Goal: Transaction & Acquisition: Purchase product/service

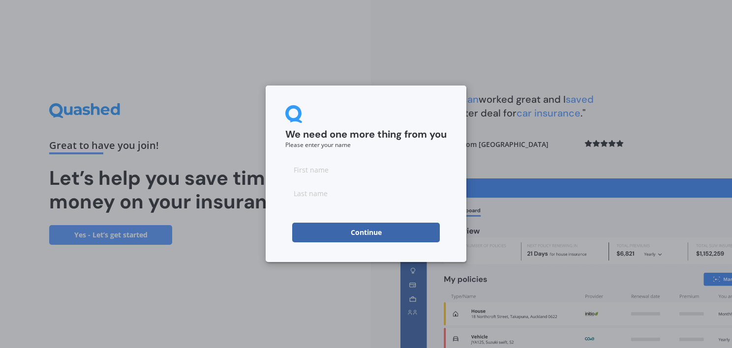
click at [323, 166] on input at bounding box center [365, 170] width 161 height 20
type input "Faatoto"
type input "Moananu"
click at [302, 229] on button "Continue" at bounding box center [366, 233] width 148 height 20
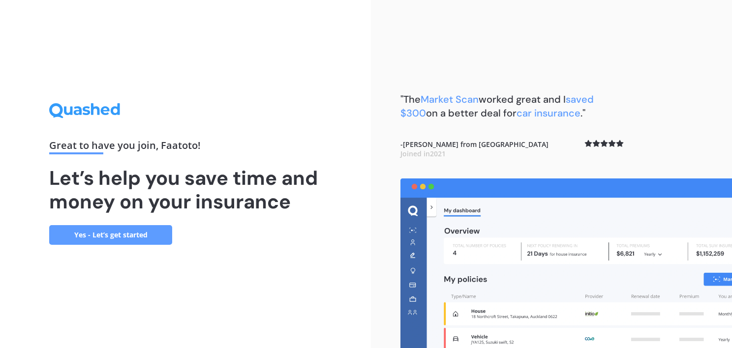
click at [142, 231] on link "Yes - Let’s get started" at bounding box center [110, 235] width 123 height 20
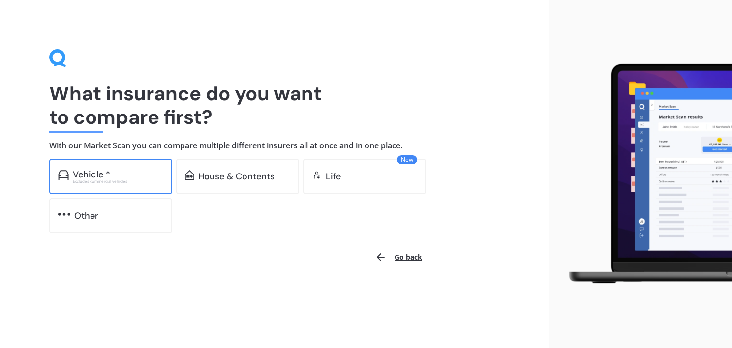
click at [134, 178] on div "Vehicle *" at bounding box center [118, 175] width 91 height 10
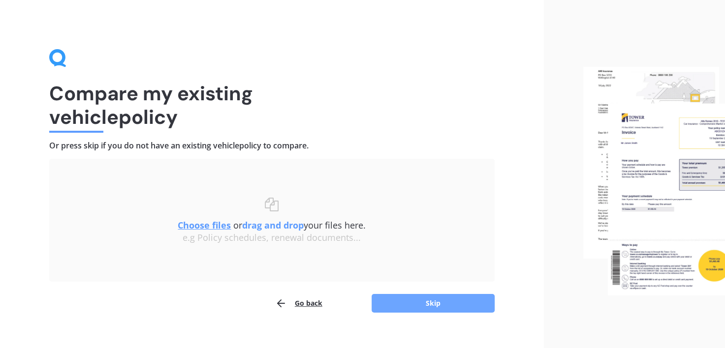
click at [395, 308] on button "Skip" at bounding box center [433, 303] width 123 height 19
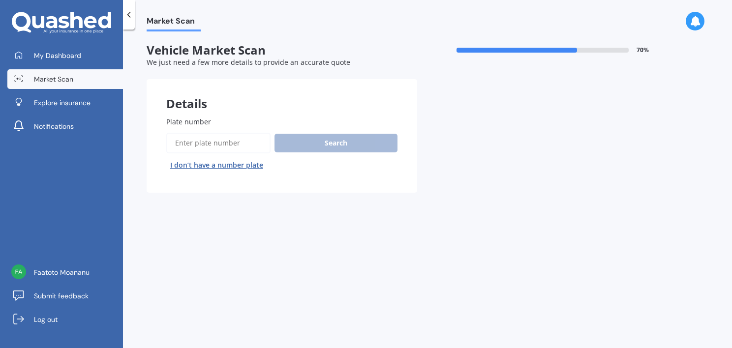
click at [234, 144] on input "Plate number" at bounding box center [218, 143] width 104 height 21
type input "."
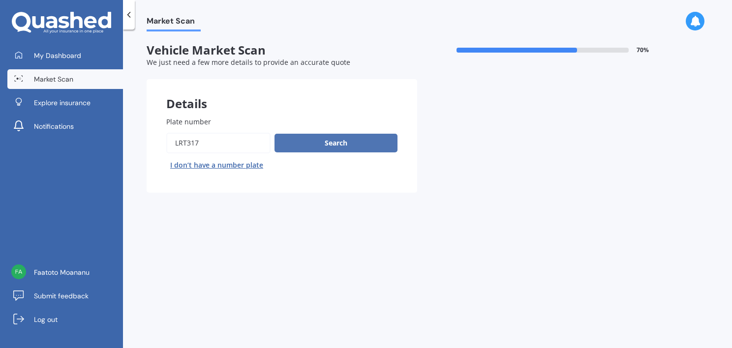
type input "LRT317"
click at [311, 146] on button "Search" at bounding box center [336, 143] width 123 height 19
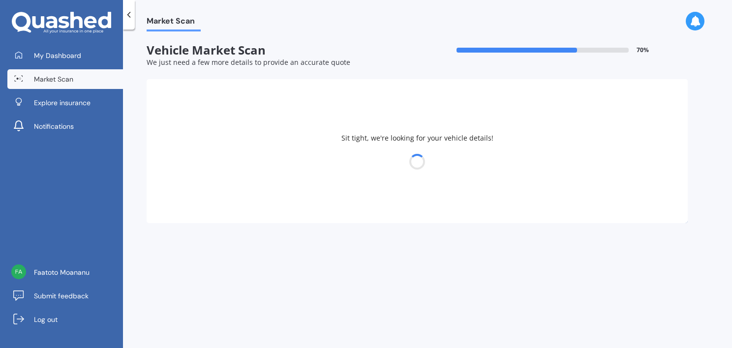
select select "NISSAN"
select select "X-TRAIL"
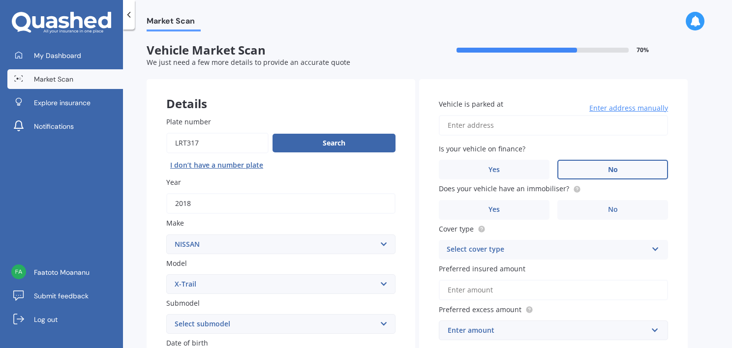
click at [616, 166] on span "No" at bounding box center [613, 170] width 10 height 8
click at [0, 0] on input "No" at bounding box center [0, 0] width 0 height 0
click at [500, 121] on input "Vehicle is parked at" at bounding box center [553, 125] width 229 height 21
click at [693, 140] on div "Market Scan Vehicle Market Scan 70 % We just need a few more details to provide…" at bounding box center [427, 191] width 609 height 319
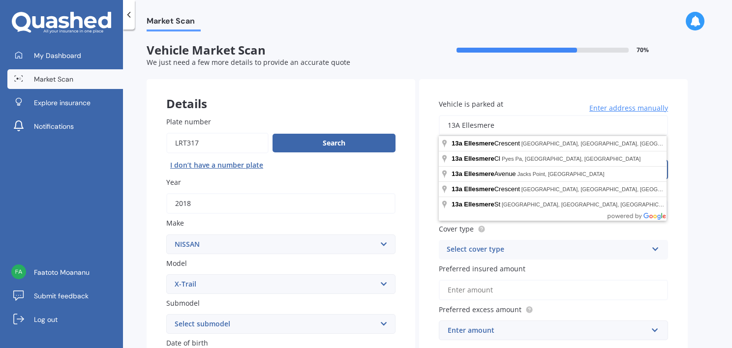
click at [507, 126] on input "13A Ellesmere" at bounding box center [553, 125] width 229 height 21
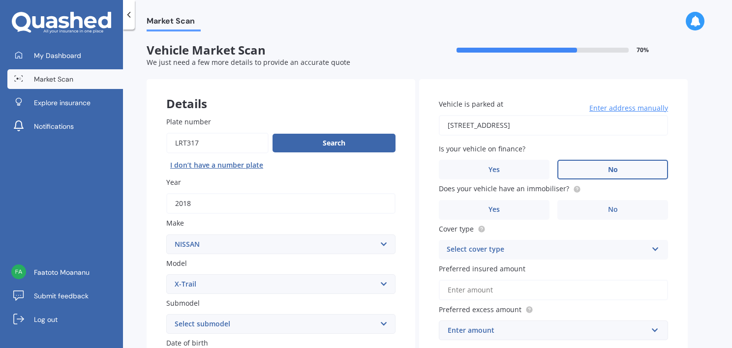
type input "[STREET_ADDRESS]"
click at [612, 207] on span "No" at bounding box center [613, 210] width 10 height 8
click at [0, 0] on input "No" at bounding box center [0, 0] width 0 height 0
click at [604, 245] on div "Select cover type" at bounding box center [547, 250] width 201 height 12
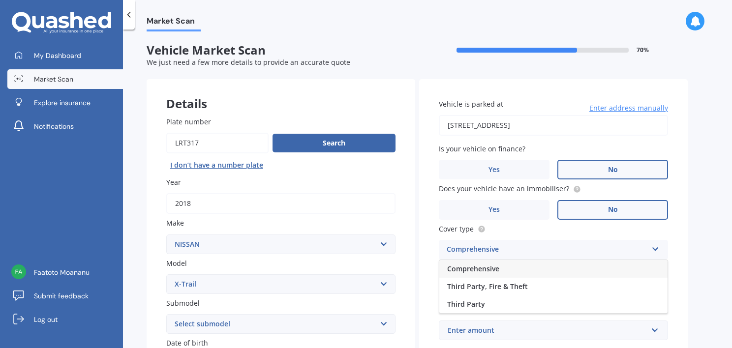
click at [560, 272] on div "Comprehensive" at bounding box center [554, 269] width 228 height 18
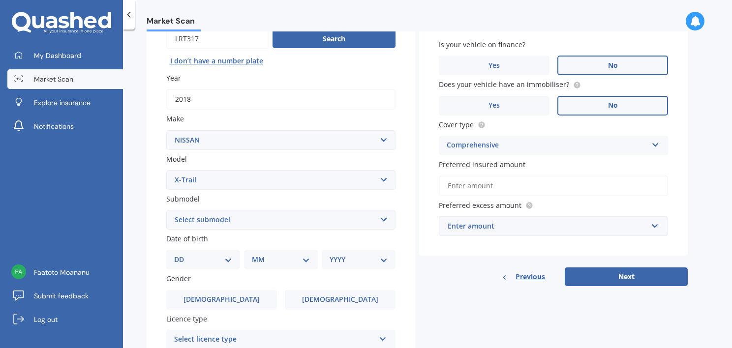
scroll to position [104, 0]
click at [541, 184] on input "Preferred insured amount" at bounding box center [553, 186] width 229 height 21
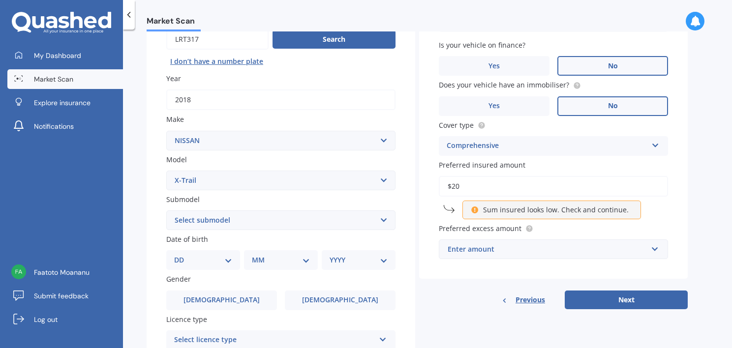
type input "$2"
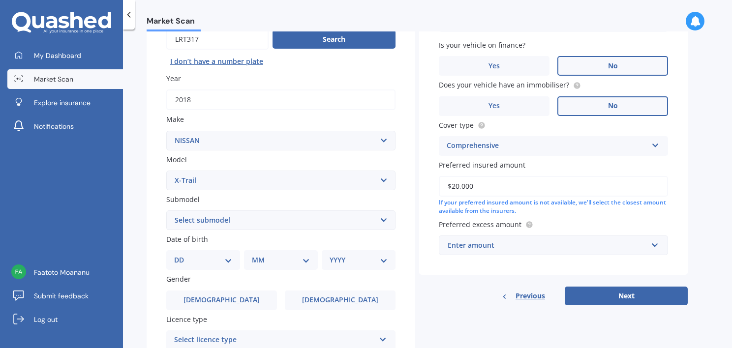
type input "$20,000"
click at [640, 243] on div "Enter amount" at bounding box center [548, 245] width 200 height 11
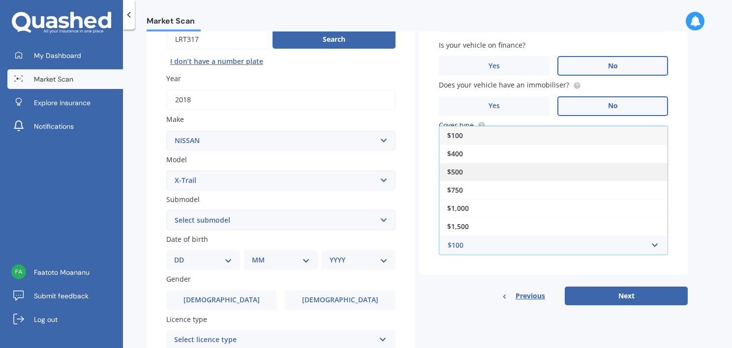
click at [479, 168] on div "$500" at bounding box center [554, 172] width 228 height 18
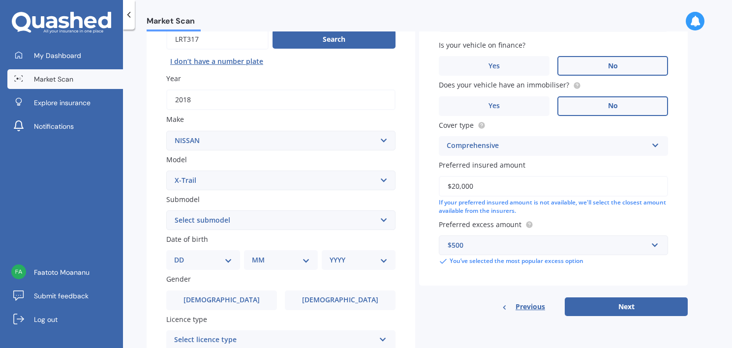
click at [231, 212] on select "Select submodel (All Other) 2000cc Hybrid 2WD non-turbo 4WD 20X Petrol ST ST 4W…" at bounding box center [280, 221] width 229 height 20
select select "2WD NON-TURBO"
click at [166, 211] on select "Select submodel (All Other) 2000cc Hybrid 2WD non-turbo 4WD 20X Petrol ST ST 4W…" at bounding box center [280, 221] width 229 height 20
click at [232, 256] on div "DD 01 02 03 04 05 06 07 08 09 10 11 12 13 14 15 16 17 18 19 20 21 22 23 24 25 2…" at bounding box center [203, 261] width 74 height 20
click at [230, 257] on select "DD 01 02 03 04 05 06 07 08 09 10 11 12 13 14 15 16 17 18 19 20 21 22 23 24 25 2…" at bounding box center [203, 260] width 58 height 11
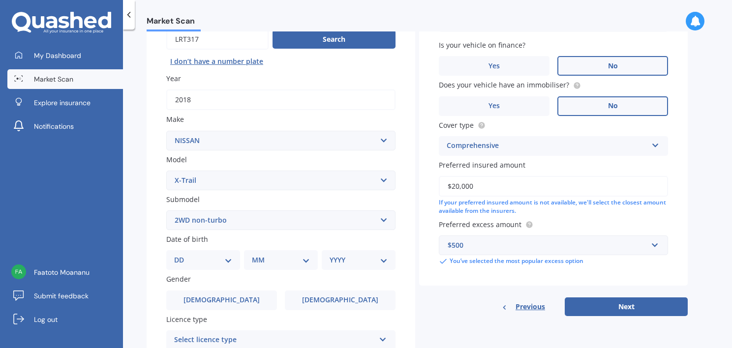
select select "04"
click at [182, 255] on select "DD 01 02 03 04 05 06 07 08 09 10 11 12 13 14 15 16 17 18 19 20 21 22 23 24 25 2…" at bounding box center [203, 260] width 58 height 11
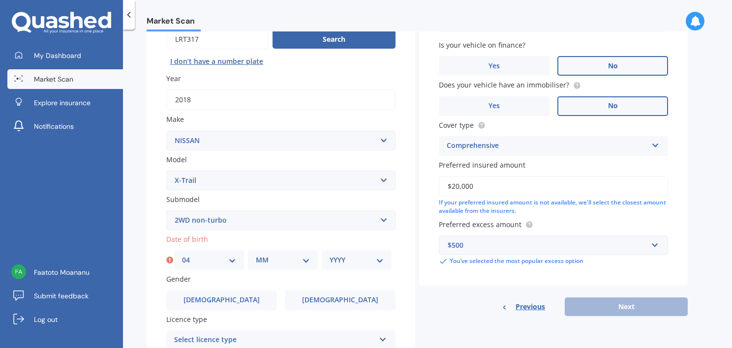
click at [286, 260] on select "MM 01 02 03 04 05 06 07 08 09 10 11 12" at bounding box center [283, 260] width 54 height 11
click at [256, 255] on select "MM 01 02 03 04 05 06 07 08 09 10 11 12" at bounding box center [283, 260] width 54 height 11
click at [286, 260] on select "MM 01 02 03 04 05 06 07 08 09 10 11 12" at bounding box center [283, 260] width 54 height 11
select select "03"
click at [256, 255] on select "MM 01 02 03 04 05 06 07 08 09 10 11 12" at bounding box center [283, 260] width 54 height 11
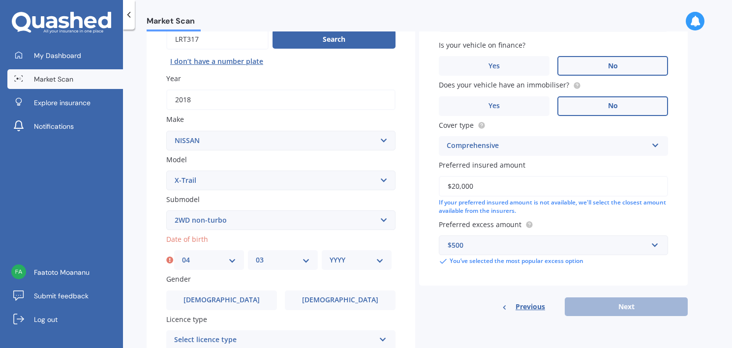
click at [360, 257] on select "YYYY 2025 2024 2023 2022 2021 2020 2019 2018 2017 2016 2015 2014 2013 2012 2011…" at bounding box center [357, 260] width 54 height 11
select select "1975"
click at [330, 255] on select "YYYY 2025 2024 2023 2022 2021 2020 2019 2018 2017 2016 2015 2014 2013 2012 2011…" at bounding box center [357, 260] width 54 height 11
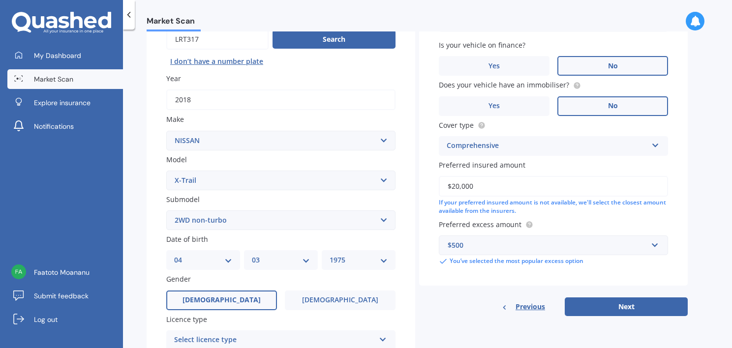
click at [263, 296] on label "[DEMOGRAPHIC_DATA]" at bounding box center [221, 301] width 111 height 20
click at [0, 0] on input "[DEMOGRAPHIC_DATA]" at bounding box center [0, 0] width 0 height 0
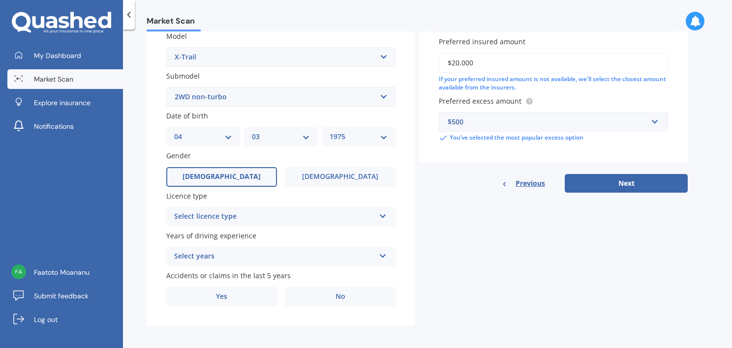
scroll to position [231, 0]
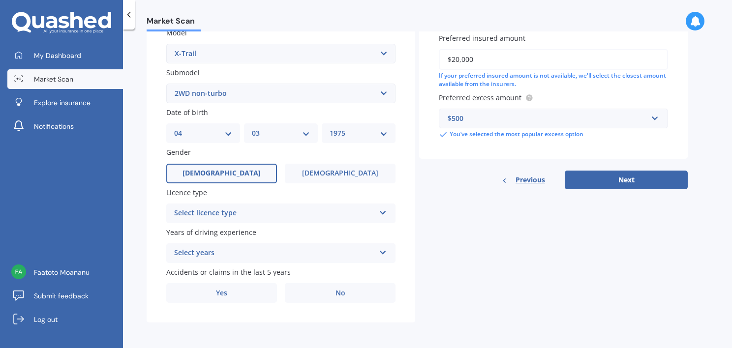
click at [379, 211] on icon at bounding box center [383, 211] width 8 height 7
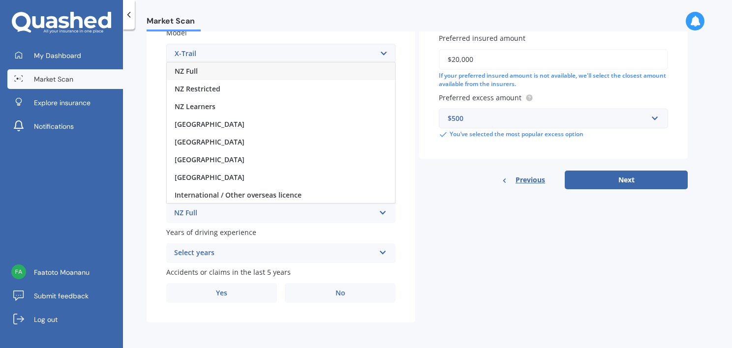
click at [251, 66] on div "NZ Full" at bounding box center [281, 72] width 228 height 18
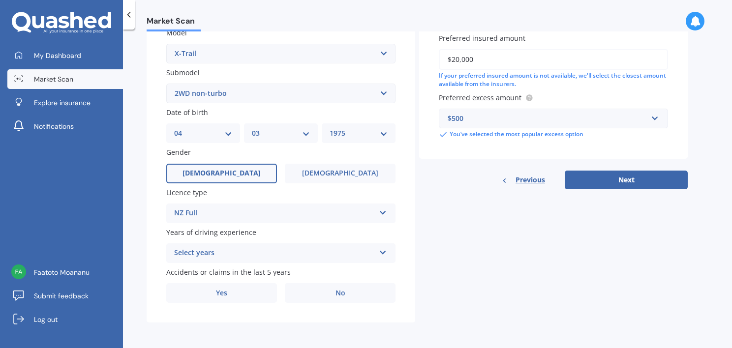
click at [263, 248] on div "Select years" at bounding box center [274, 254] width 201 height 12
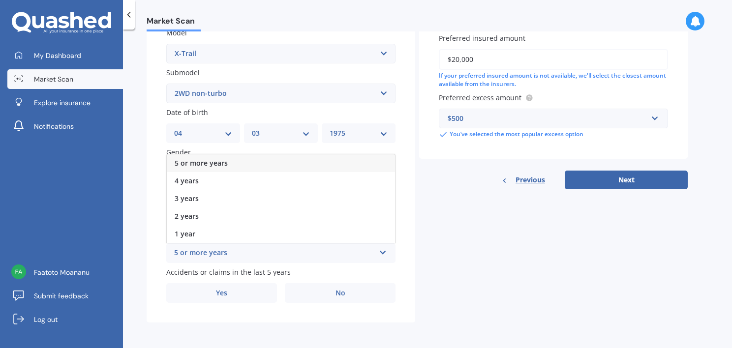
click at [226, 160] on span "5 or more years" at bounding box center [201, 162] width 53 height 9
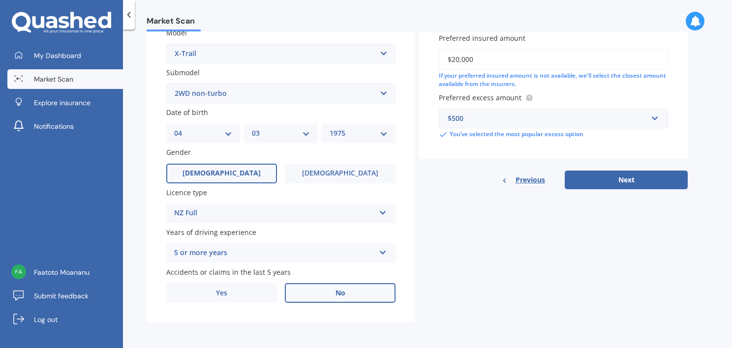
click at [330, 290] on label "No" at bounding box center [340, 294] width 111 height 20
click at [0, 0] on input "No" at bounding box center [0, 0] width 0 height 0
click at [613, 180] on button "Next" at bounding box center [626, 180] width 123 height 19
select select "04"
select select "03"
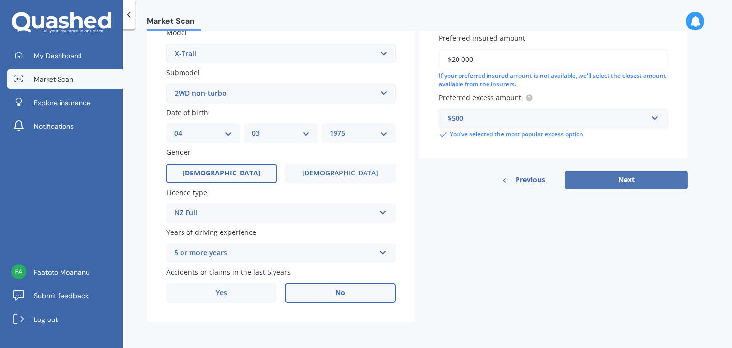
select select "1975"
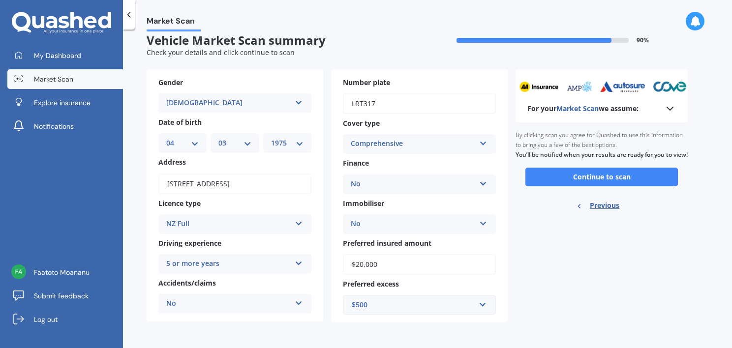
scroll to position [0, 0]
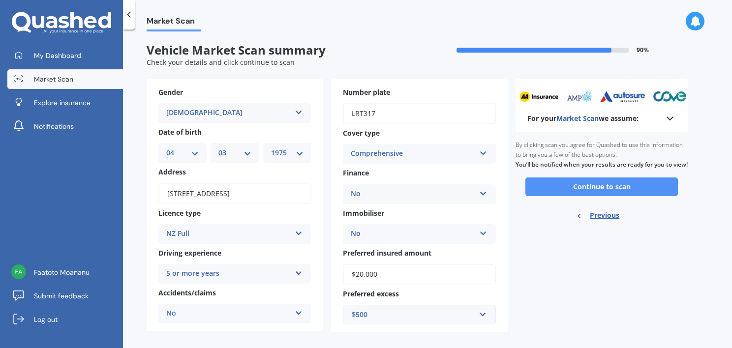
click at [623, 193] on button "Continue to scan" at bounding box center [602, 187] width 153 height 19
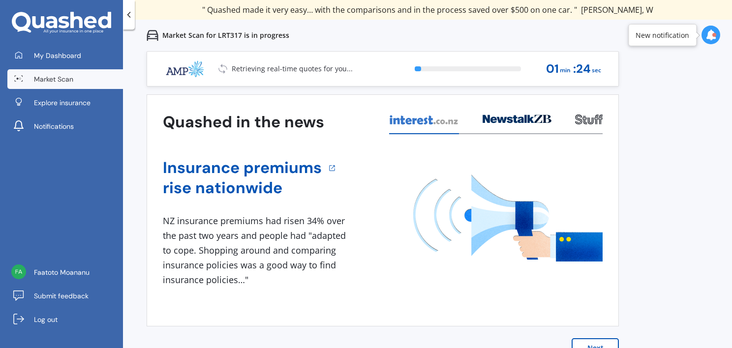
click at [603, 343] on button "Next" at bounding box center [595, 349] width 47 height 20
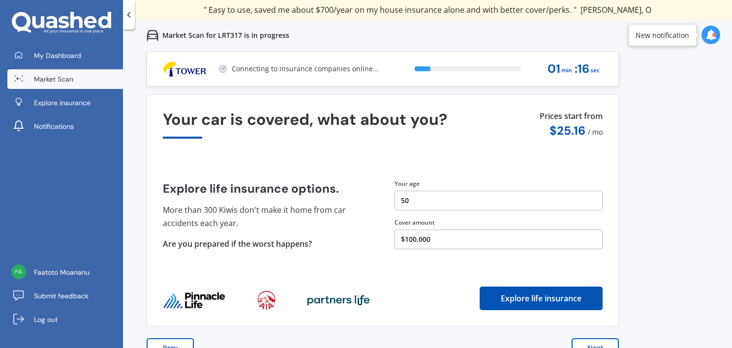
click at [180, 345] on button "Prev" at bounding box center [170, 349] width 47 height 20
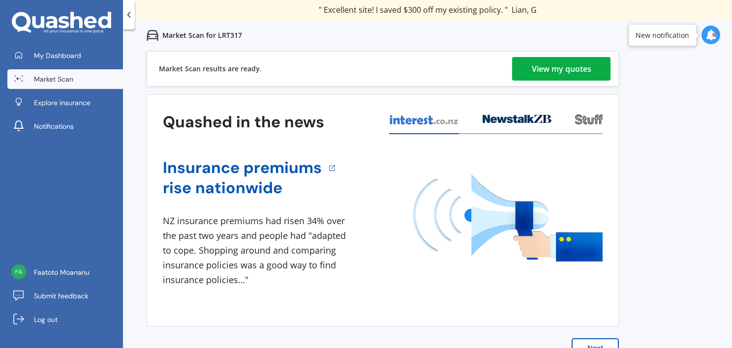
click at [536, 66] on div "View my quotes" at bounding box center [562, 69] width 60 height 24
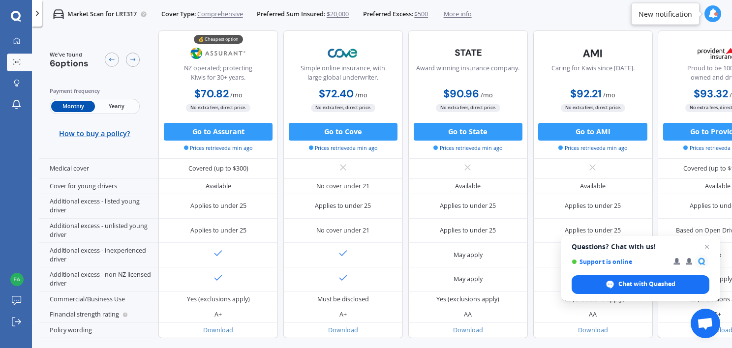
scroll to position [465, 0]
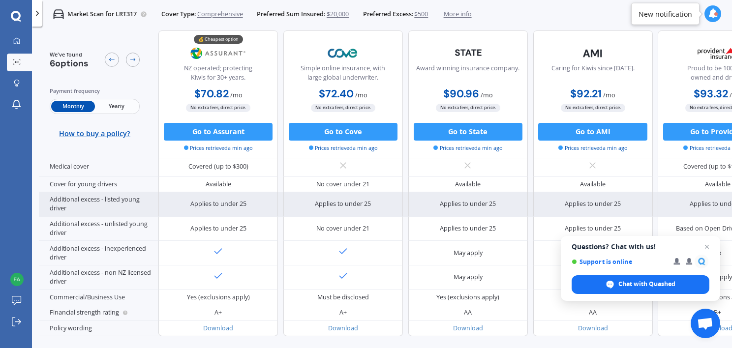
click at [129, 204] on div "Additional excess - listed young driver" at bounding box center [99, 204] width 120 height 25
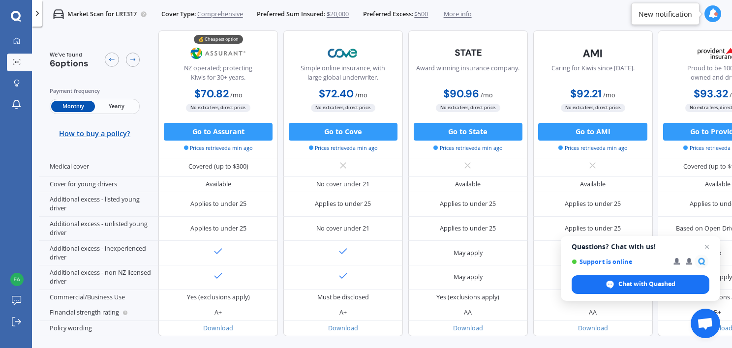
scroll to position [505, 0]
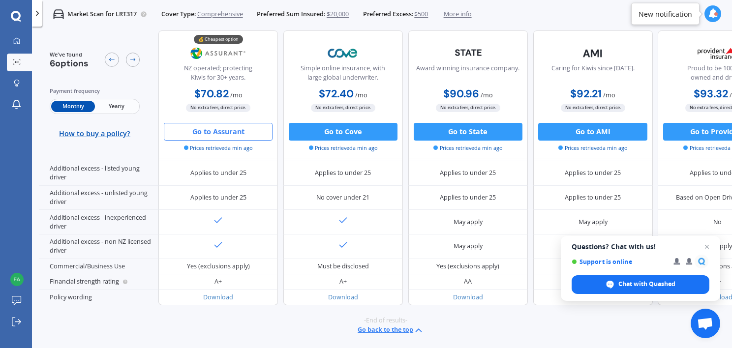
click at [236, 128] on button "Go to Assurant" at bounding box center [218, 132] width 109 height 18
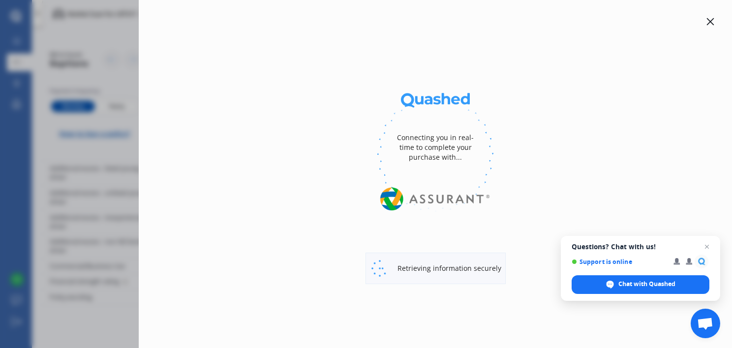
select select "Yearly"
select select "full"
select select "0"
select select "[GEOGRAPHIC_DATA]"
select select "NISSAN"
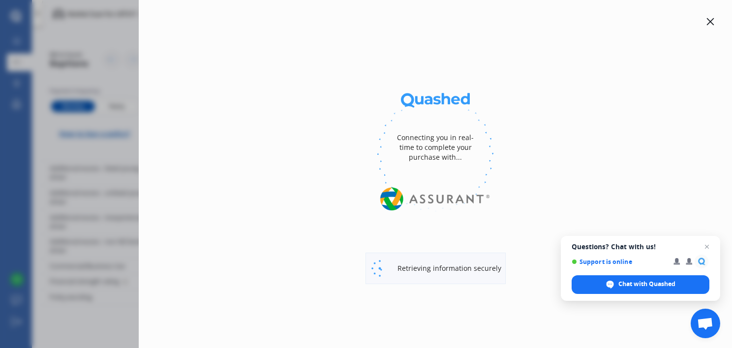
select select "X-TRAIL"
select select "2WD NON-TURBO"
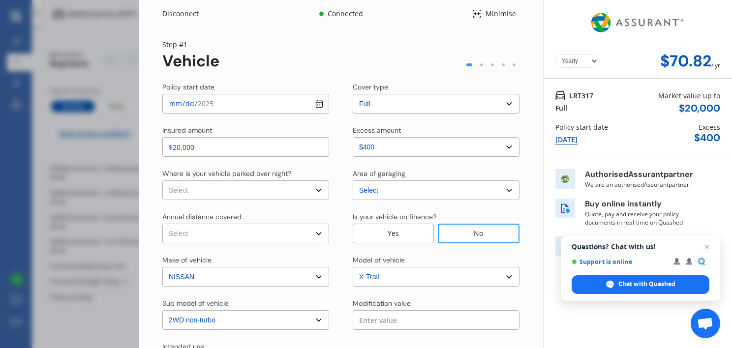
select select "Monthly"
click at [314, 188] on select "Select In a garage On own property On street or road" at bounding box center [245, 191] width 167 height 20
select select "On street or road"
click at [162, 181] on select "Select In a garage On own property On street or road" at bounding box center [245, 191] width 167 height 20
click at [280, 229] on select "Select Low (less than 15,000km per year) Average (15,000-30,000km per year) Hig…" at bounding box center [245, 234] width 167 height 20
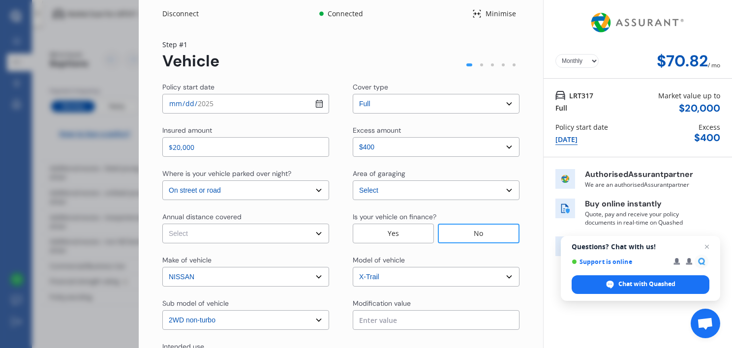
select select "20000"
click at [162, 224] on select "Select Low (less than 15,000km per year) Average (15,000-30,000km per year) Hig…" at bounding box center [245, 234] width 167 height 20
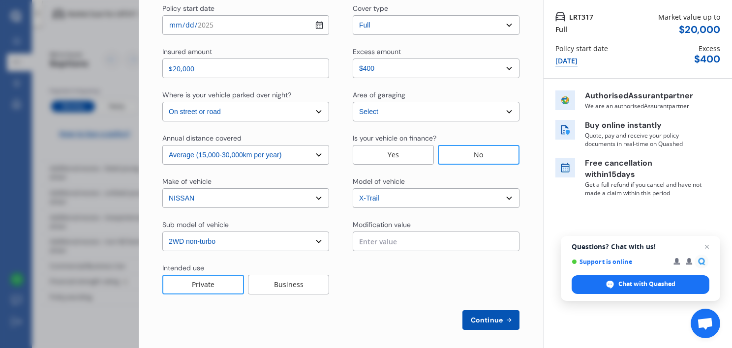
scroll to position [84, 0]
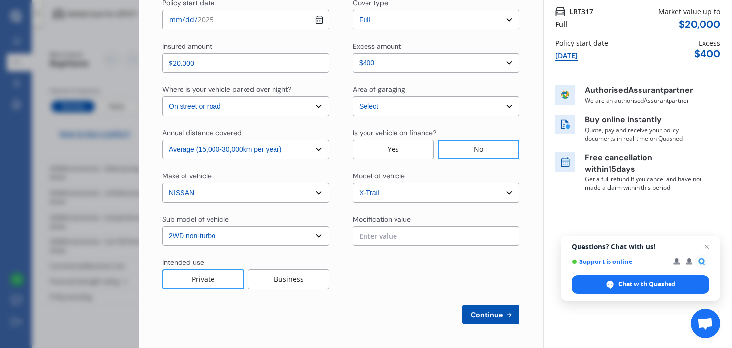
click at [481, 316] on span "Continue" at bounding box center [487, 315] width 36 height 8
select select "Mr"
select select "04"
select select "03"
select select "1975"
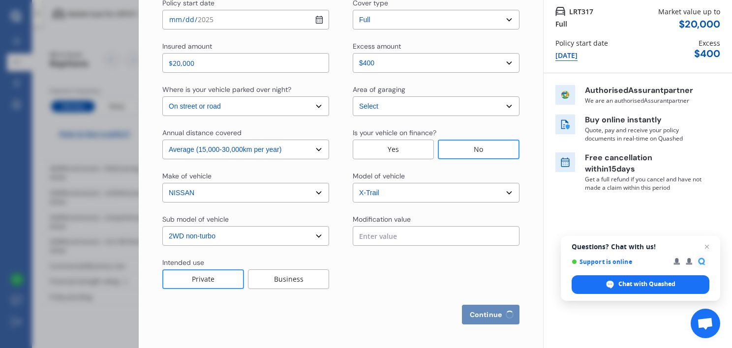
select select "full"
select select "more than 4 years"
select select "[GEOGRAPHIC_DATA]"
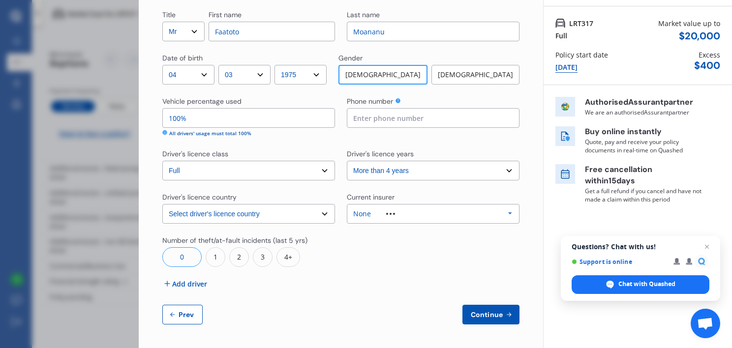
scroll to position [0, 0]
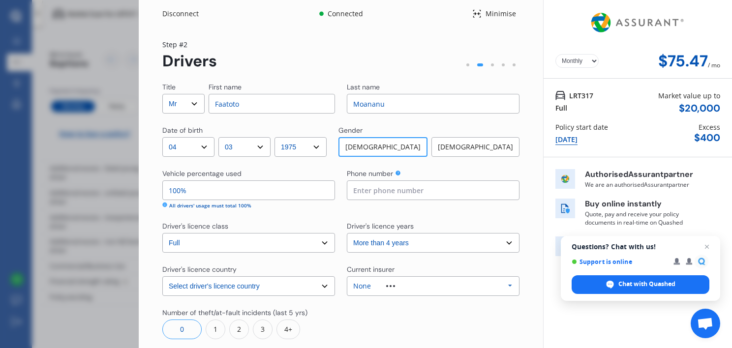
click at [402, 192] on input at bounding box center [433, 191] width 173 height 20
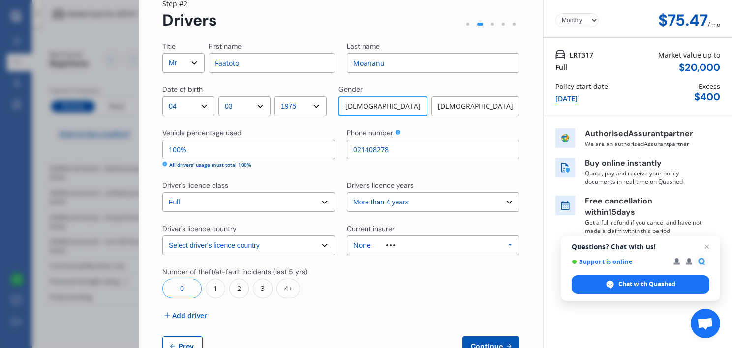
scroll to position [48, 0]
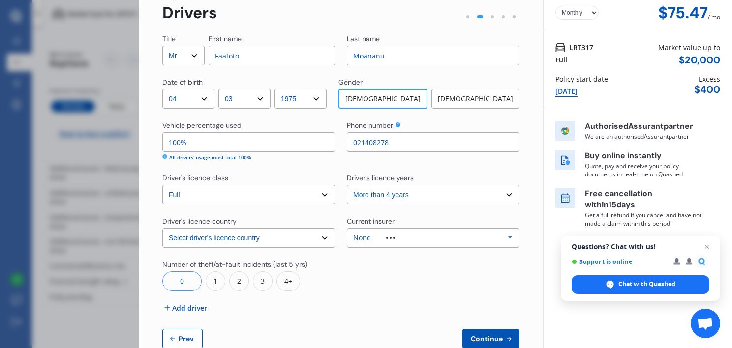
type input "021408278"
click at [330, 315] on div "Title Select Mr Mrs Miss Ms Dr First name Faatoto Last name [PERSON_NAME] Date …" at bounding box center [340, 191] width 357 height 315
click at [506, 237] on icon at bounding box center [510, 238] width 15 height 18
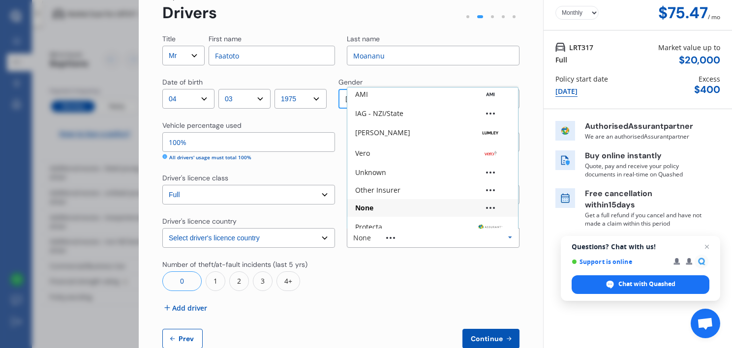
scroll to position [65, 0]
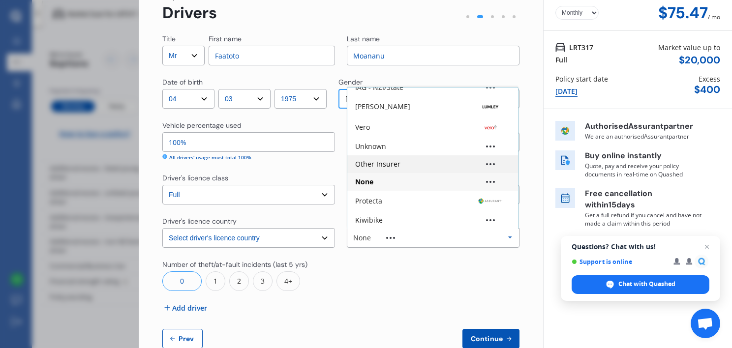
click at [460, 167] on div "Other Insurer" at bounding box center [432, 165] width 171 height 18
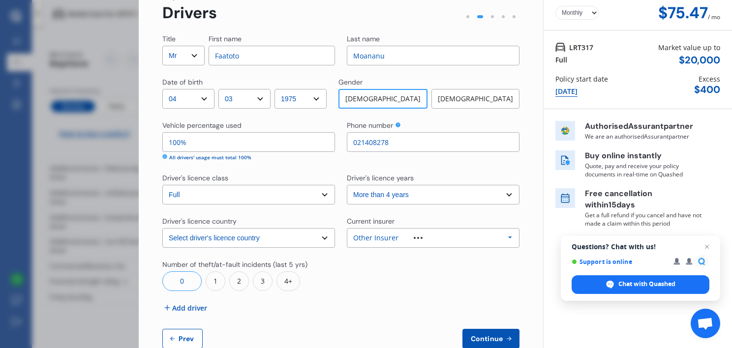
click at [185, 306] on span "Add driver" at bounding box center [189, 308] width 35 height 10
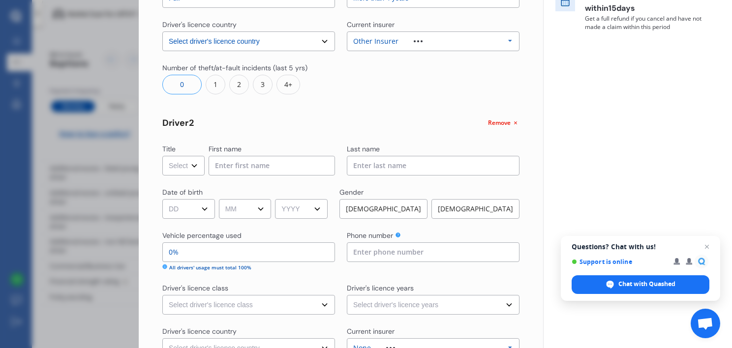
scroll to position [254, 0]
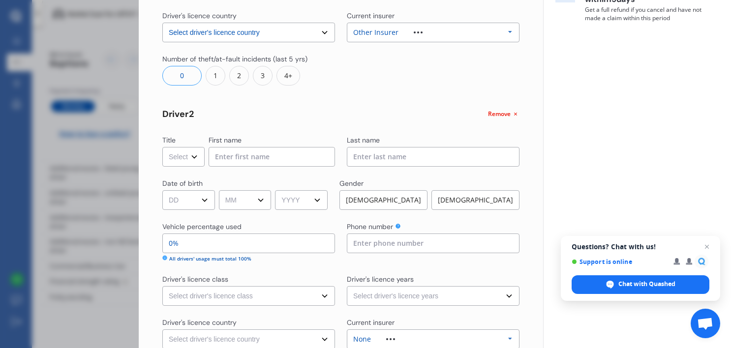
click at [191, 159] on select "Select Mr Mrs Miss Ms Dr" at bounding box center [183, 157] width 42 height 20
select select "Mrs"
click at [162, 147] on select "Select Mr Mrs Miss Ms Dr" at bounding box center [183, 157] width 42 height 20
click at [235, 161] on input at bounding box center [272, 157] width 126 height 20
type input "Mari"
